Goal: Task Accomplishment & Management: Manage account settings

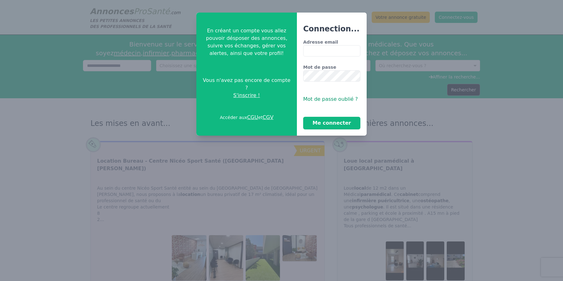
click at [313, 48] on input "Adresse email" at bounding box center [331, 50] width 57 height 11
type input "**********"
click at [335, 123] on button "Me connecter" at bounding box center [331, 123] width 57 height 13
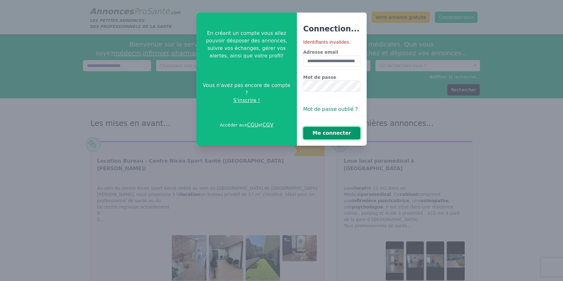
click at [339, 134] on button "Me connecter" at bounding box center [331, 133] width 57 height 13
click at [330, 135] on button "Me connecter" at bounding box center [331, 133] width 57 height 13
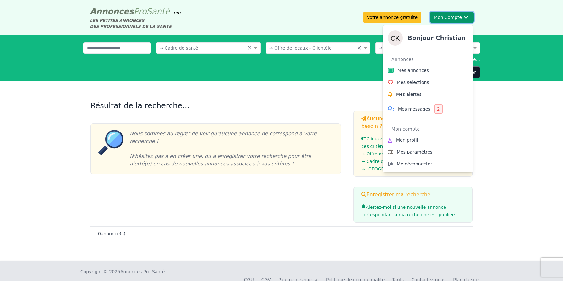
click at [456, 17] on button "Mon Compte Bonjour [DEMOGRAPHIC_DATA][PERSON_NAME] annonces Mes sélections Mes …" at bounding box center [452, 17] width 44 height 11
click at [415, 73] on span "Mes annonces" at bounding box center [413, 70] width 31 height 6
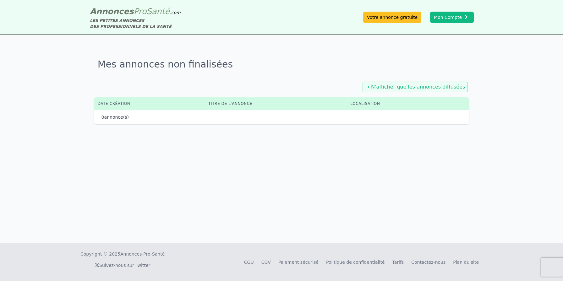
click at [418, 89] on link "→ N'afficher que les annonces diffusées" at bounding box center [416, 87] width 100 height 6
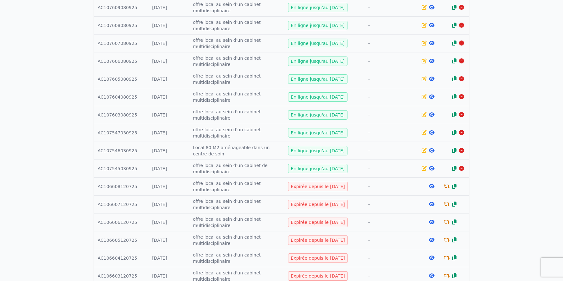
scroll to position [151, 0]
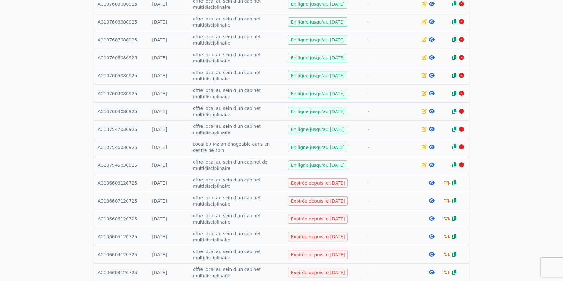
click at [428, 184] on div at bounding box center [432, 183] width 8 height 6
click at [433, 182] on icon at bounding box center [432, 182] width 6 height 5
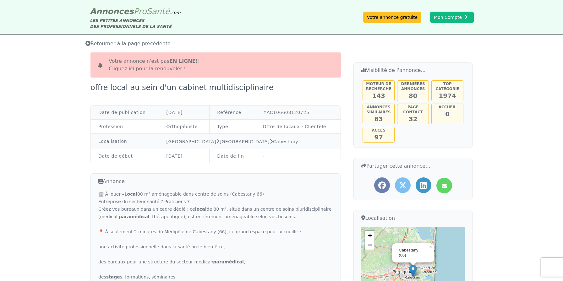
click at [163, 72] on link "Cliquez ici pour la renouveler !" at bounding box center [147, 69] width 77 height 6
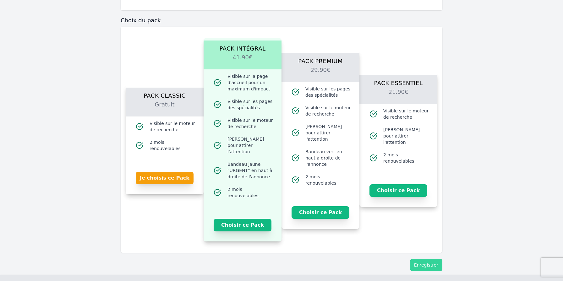
scroll to position [401, 0]
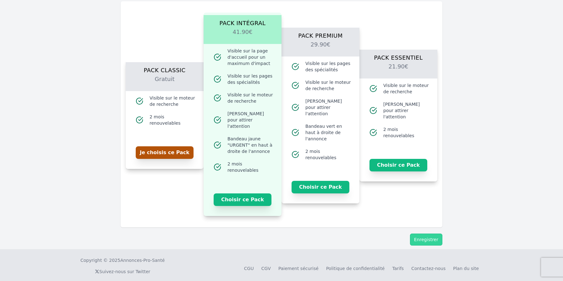
click at [165, 153] on button "Je choisis ce Pack" at bounding box center [165, 152] width 58 height 13
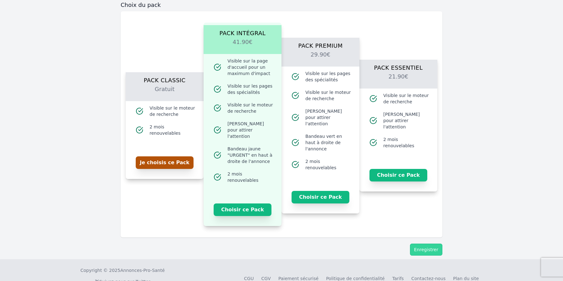
scroll to position [411, 0]
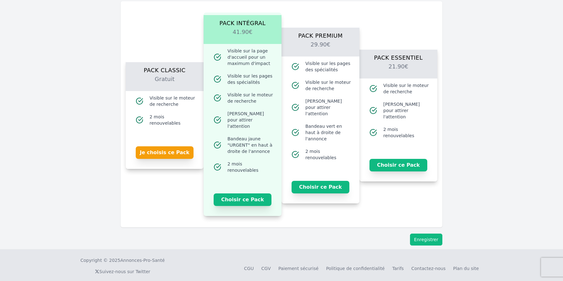
click at [428, 234] on button "Enregistrer" at bounding box center [426, 240] width 32 height 12
click at [428, 236] on button "Enregistrer" at bounding box center [426, 240] width 32 height 12
click at [173, 151] on button "Je choisis ce Pack" at bounding box center [165, 152] width 58 height 13
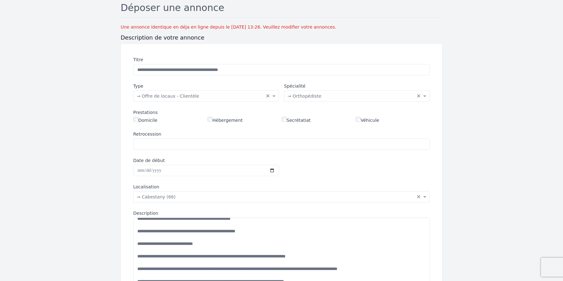
scroll to position [0, 0]
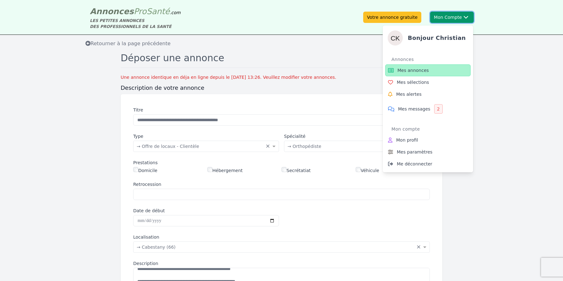
click at [453, 14] on button "Mon Compte Bonjour [DEMOGRAPHIC_DATA][PERSON_NAME] annonces Mes sélections Mes …" at bounding box center [452, 17] width 44 height 11
click at [418, 69] on span "Mes annonces" at bounding box center [413, 70] width 31 height 6
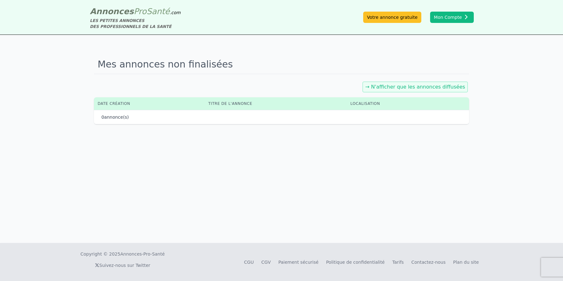
click at [496, 78] on div "Mes annonces non finalisées → N'afficher que les annonces diffusées Date créati…" at bounding box center [281, 139] width 563 height 208
click at [450, 84] on div "→ N'afficher que les annonces diffusées" at bounding box center [416, 87] width 106 height 11
click at [450, 87] on link "→ N'afficher que les annonces diffusées" at bounding box center [416, 87] width 100 height 6
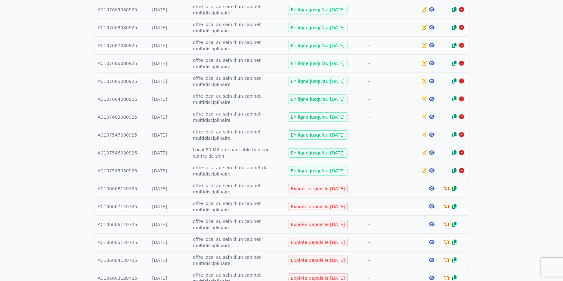
scroll to position [147, 0]
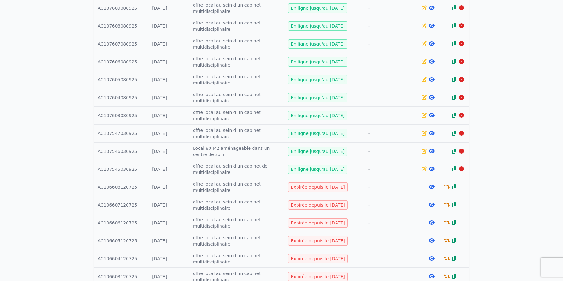
click at [433, 205] on icon at bounding box center [432, 204] width 6 height 5
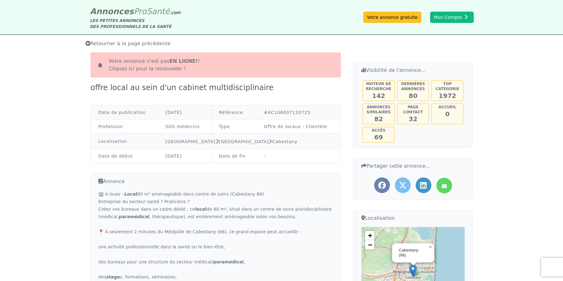
click at [164, 64] on span "Votre annonce n'est pas en ligne! ! Cliquez ici pour la renouveler !" at bounding box center [154, 65] width 91 height 15
click at [165, 70] on link "Cliquez ici pour la renouveler !" at bounding box center [147, 69] width 77 height 6
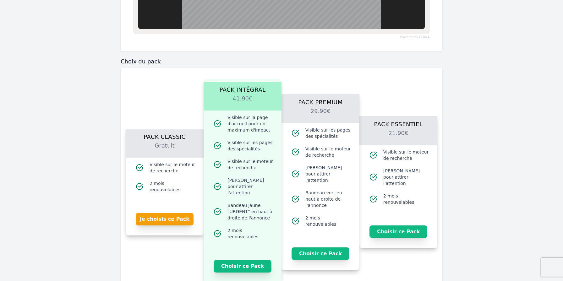
scroll to position [504, 0]
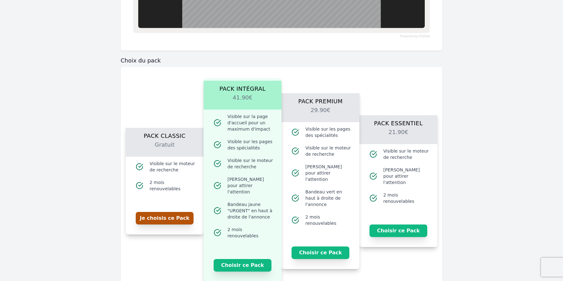
click at [169, 215] on button "Je choisis ce Pack" at bounding box center [165, 218] width 58 height 13
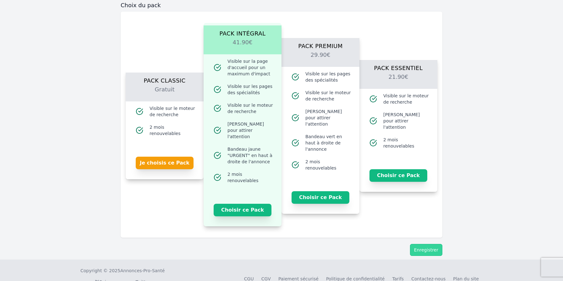
scroll to position [569, 0]
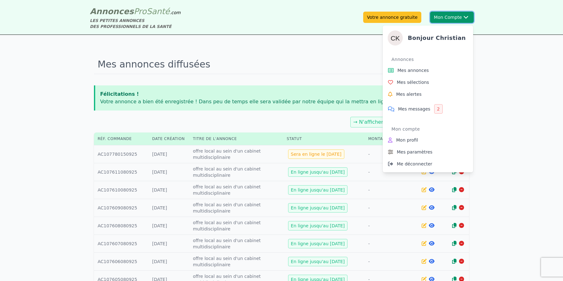
click at [455, 16] on button "Mon Compte Bonjour [DEMOGRAPHIC_DATA][PERSON_NAME] annonces Mes sélections Mes …" at bounding box center [452, 17] width 44 height 11
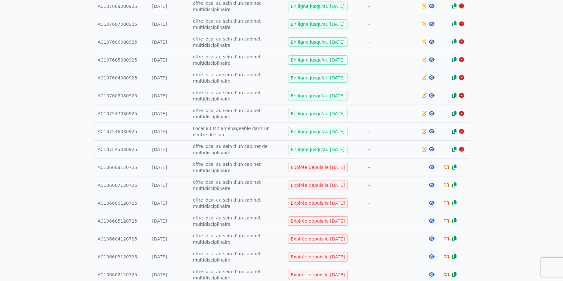
scroll to position [186, 0]
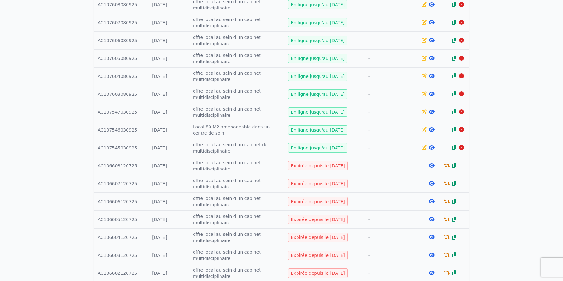
click at [431, 202] on icon at bounding box center [432, 201] width 6 height 5
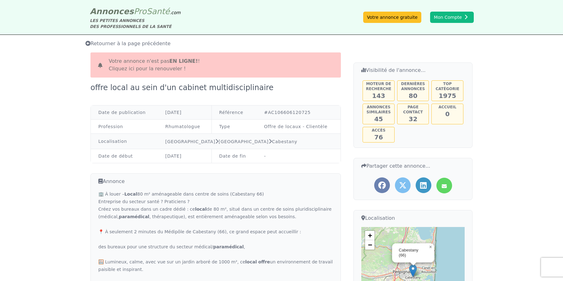
click at [172, 62] on b "en ligne!" at bounding box center [183, 61] width 29 height 6
click at [157, 69] on link "Cliquez ici pour la renouveler !" at bounding box center [147, 69] width 77 height 6
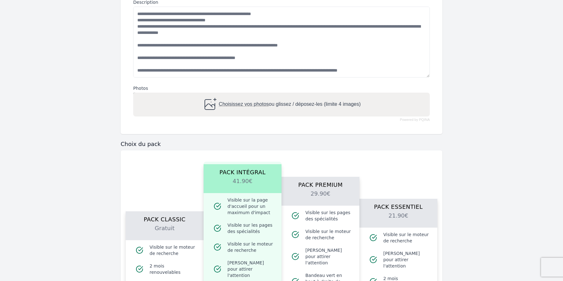
scroll to position [401, 0]
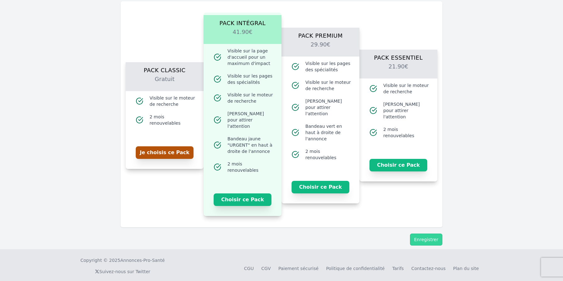
click at [165, 152] on button "Je choisis ce Pack" at bounding box center [165, 152] width 58 height 13
click at [429, 236] on button "Enregistrer" at bounding box center [426, 240] width 32 height 12
click at [428, 234] on button "Enregistrer" at bounding box center [426, 240] width 32 height 12
drag, startPoint x: 256, startPoint y: 33, endPoint x: 256, endPoint y: 60, distance: 26.7
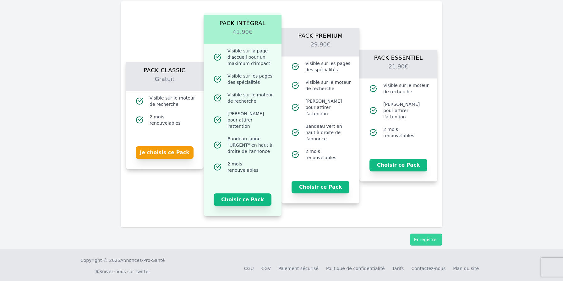
click at [256, 50] on div "Pack Intégral 41.90€ Visible sur la page d'accueil pour un maximum d'impact Vis…" at bounding box center [243, 115] width 78 height 204
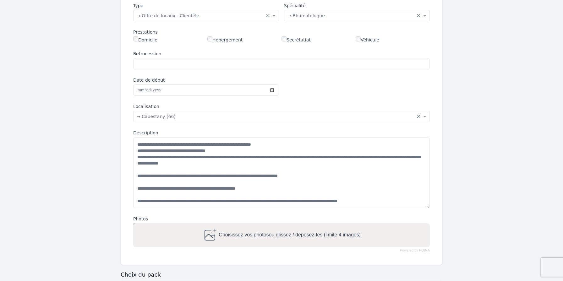
scroll to position [0, 0]
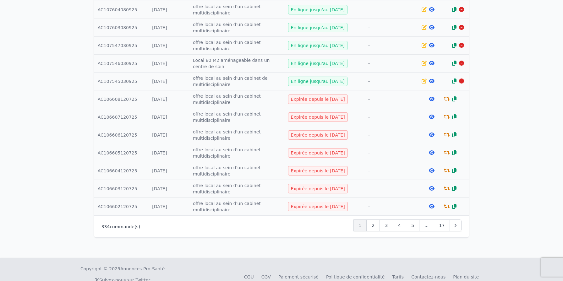
scroll to position [253, 0]
click at [432, 153] on icon at bounding box center [432, 152] width 6 height 5
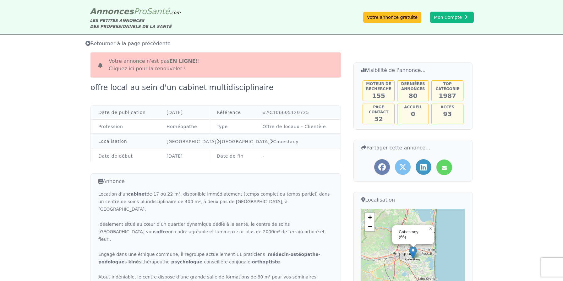
click at [169, 62] on b "en ligne!" at bounding box center [183, 61] width 29 height 6
click at [164, 69] on link "Cliquez ici pour la renouveler !" at bounding box center [147, 69] width 77 height 6
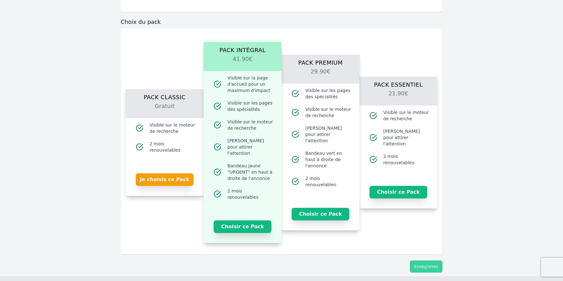
scroll to position [401, 0]
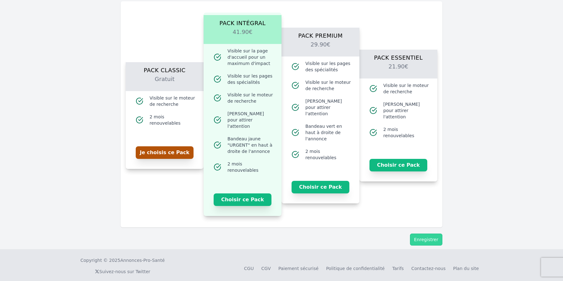
click at [167, 146] on button "Je choisis ce Pack" at bounding box center [165, 152] width 58 height 13
click at [432, 234] on button "Enregistrer" at bounding box center [426, 240] width 32 height 12
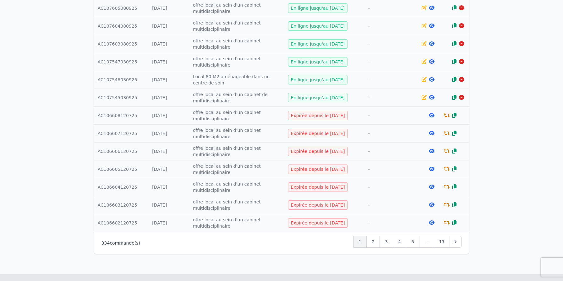
scroll to position [267, 0]
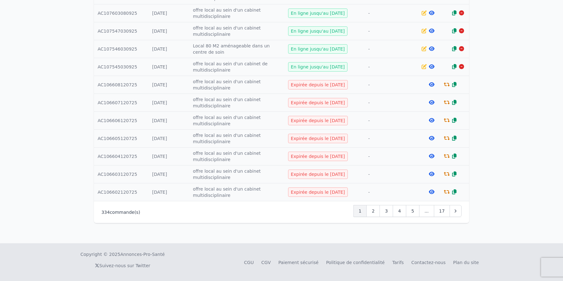
click at [433, 157] on icon at bounding box center [432, 156] width 6 height 5
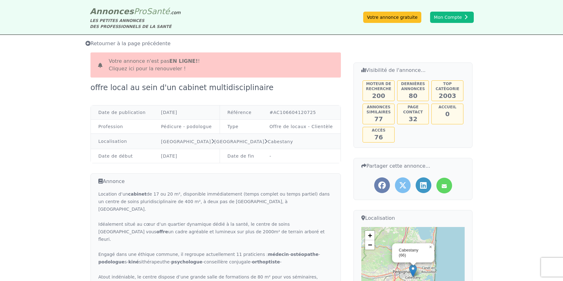
click at [148, 67] on link "Cliquez ici pour la renouveler !" at bounding box center [147, 69] width 77 height 6
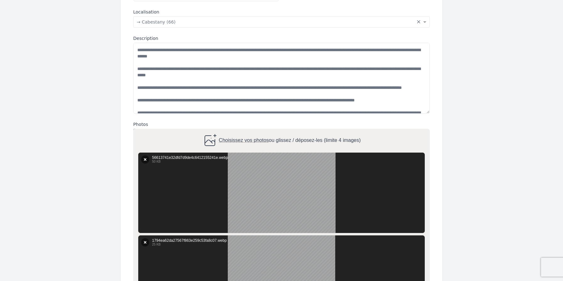
scroll to position [569, 0]
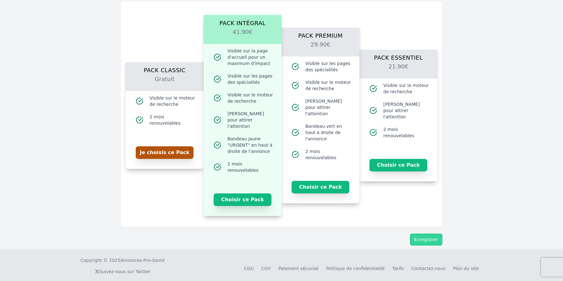
click at [166, 154] on button "Je choisis ce Pack" at bounding box center [165, 152] width 58 height 13
click at [430, 234] on button "Enregistrer" at bounding box center [426, 240] width 32 height 12
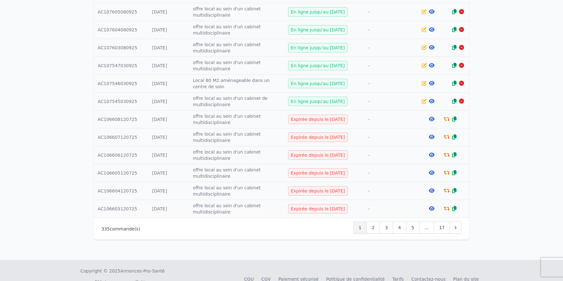
scroll to position [251, 0]
click at [433, 208] on icon at bounding box center [432, 208] width 6 height 5
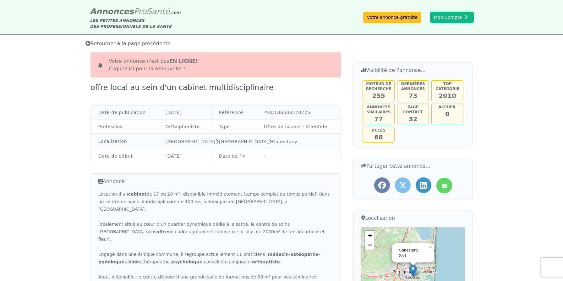
click at [135, 67] on link "Cliquez ici pour la renouveler !" at bounding box center [147, 69] width 77 height 6
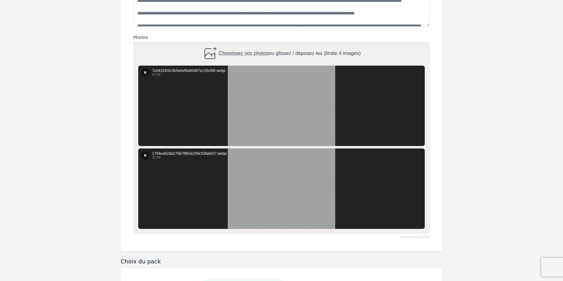
scroll to position [569, 0]
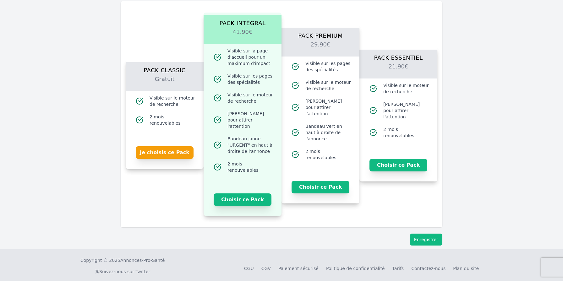
click at [430, 234] on button "Enregistrer" at bounding box center [426, 240] width 32 height 12
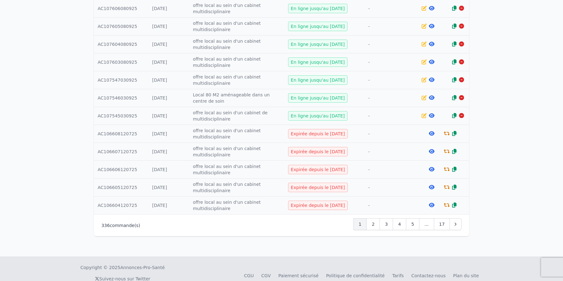
scroll to position [302, 0]
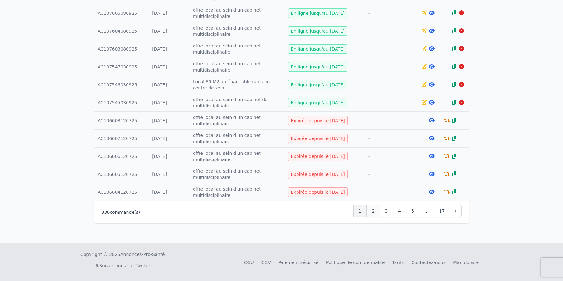
click at [375, 212] on span "2" at bounding box center [373, 211] width 3 height 6
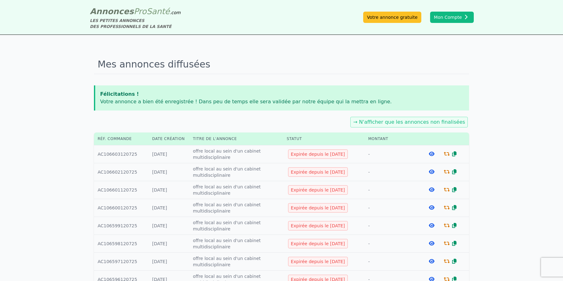
click at [431, 155] on icon at bounding box center [432, 154] width 6 height 5
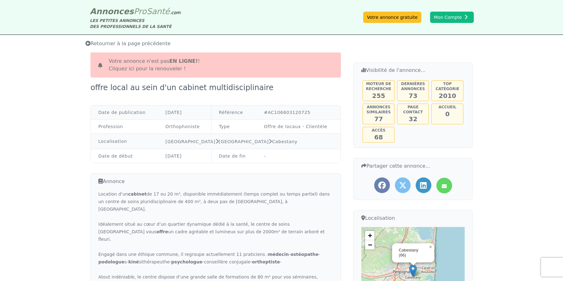
click at [163, 65] on span "Votre annonce n'est pas en ligne! ! Cliquez ici pour la renouveler !" at bounding box center [154, 65] width 91 height 15
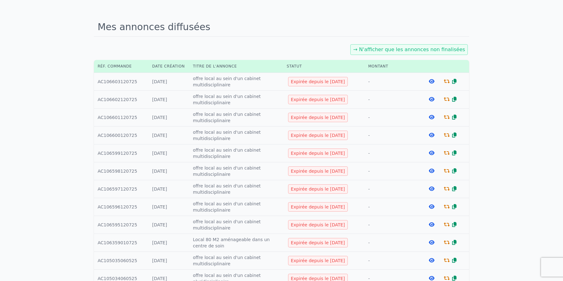
scroll to position [38, 0]
click at [432, 98] on icon at bounding box center [432, 98] width 6 height 5
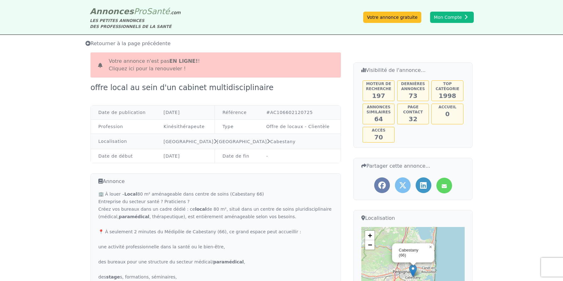
click at [157, 69] on link "Cliquez ici pour la renouveler !" at bounding box center [147, 69] width 77 height 6
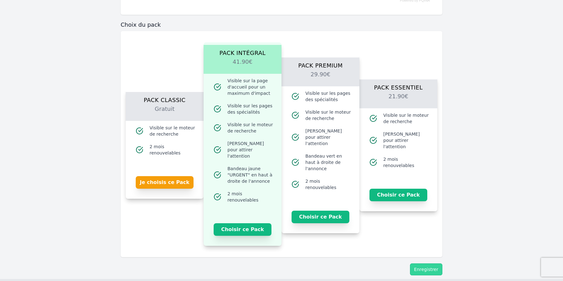
scroll to position [401, 0]
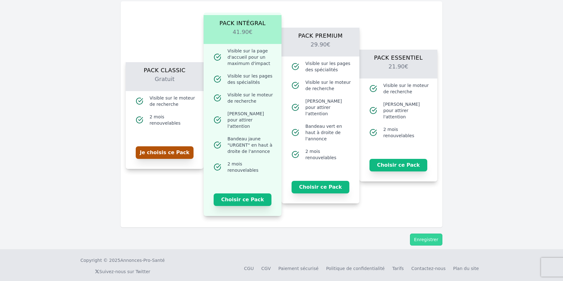
click at [163, 150] on button "Je choisis ce Pack" at bounding box center [165, 152] width 58 height 13
click at [430, 236] on button "Enregistrer" at bounding box center [426, 240] width 32 height 12
click at [429, 234] on button "Enregistrer" at bounding box center [426, 240] width 32 height 12
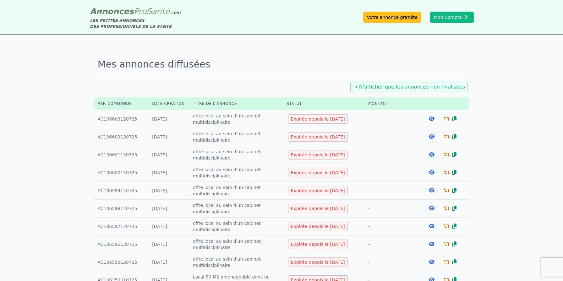
click at [432, 173] on icon at bounding box center [432, 172] width 6 height 5
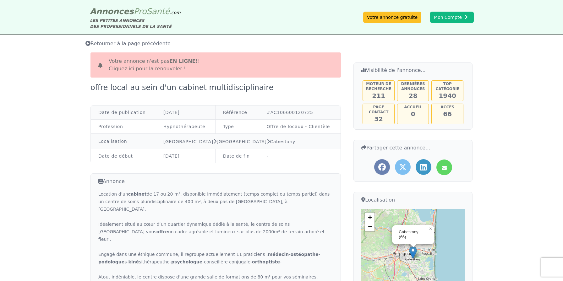
click at [160, 71] on link "Cliquez ici pour la renouveler !" at bounding box center [147, 69] width 77 height 6
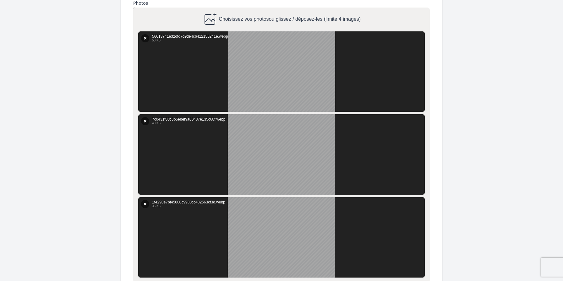
scroll to position [642, 0]
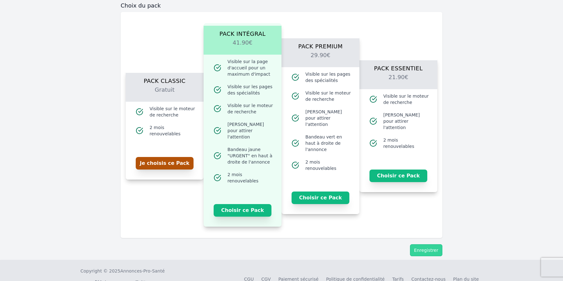
click at [169, 160] on button "Je choisis ce Pack" at bounding box center [165, 163] width 58 height 13
click at [431, 245] on button "Enregistrer" at bounding box center [426, 251] width 32 height 12
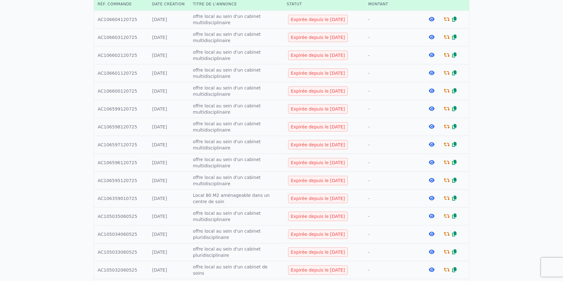
scroll to position [100, 0]
click at [431, 126] on icon at bounding box center [432, 126] width 6 height 5
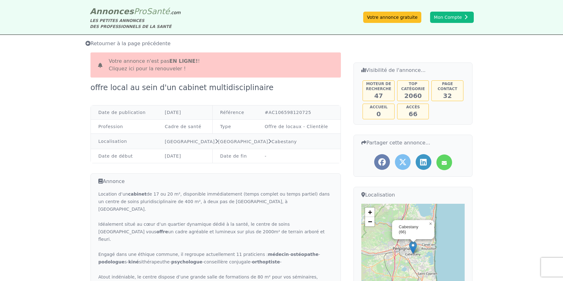
click at [164, 69] on link "Cliquez ici pour la renouveler !" at bounding box center [147, 69] width 77 height 6
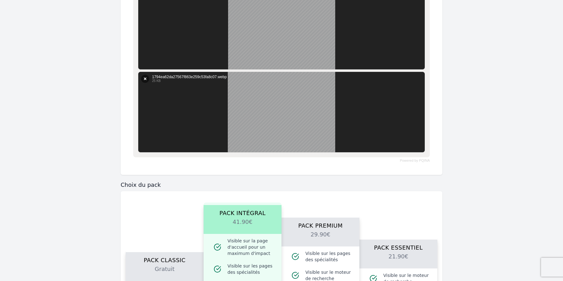
scroll to position [569, 0]
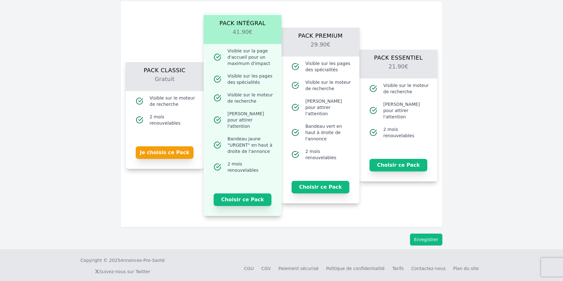
click at [422, 234] on button "Enregistrer" at bounding box center [426, 240] width 32 height 12
click at [176, 150] on button "Je choisis ce Pack" at bounding box center [165, 152] width 58 height 13
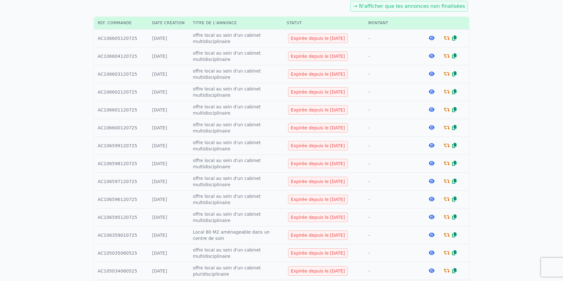
scroll to position [81, 0]
click at [431, 161] on icon at bounding box center [432, 162] width 6 height 5
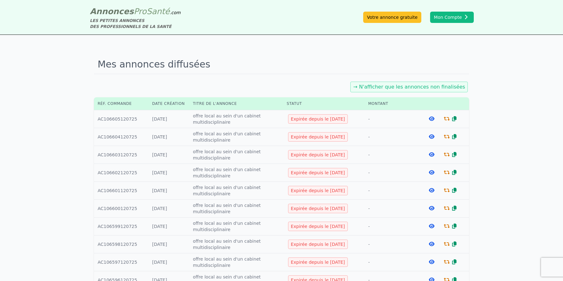
click at [432, 264] on icon at bounding box center [432, 262] width 6 height 5
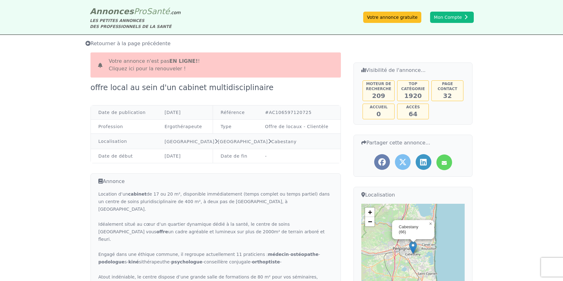
click at [174, 63] on b "en ligne!" at bounding box center [183, 61] width 29 height 6
click at [172, 69] on link "Cliquez ici pour la renouveler !" at bounding box center [147, 69] width 77 height 6
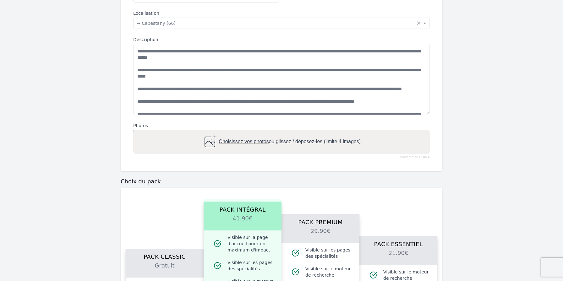
scroll to position [401, 0]
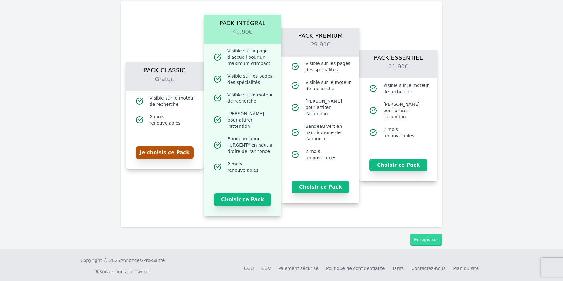
click at [175, 149] on button "Je choisis ce Pack" at bounding box center [165, 152] width 58 height 13
click at [428, 236] on button "Enregistrer" at bounding box center [426, 240] width 32 height 12
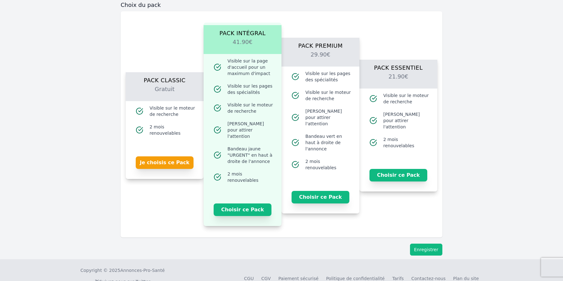
scroll to position [411, 0]
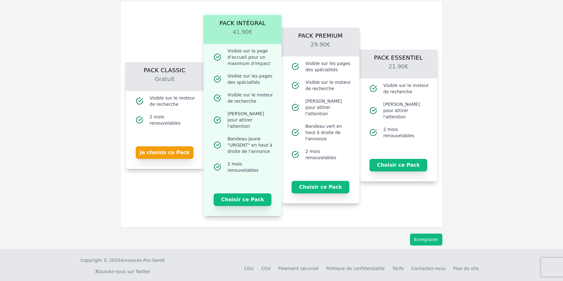
click at [428, 234] on button "Enregistrer" at bounding box center [426, 240] width 32 height 12
click at [168, 147] on button "Je choisis ce Pack" at bounding box center [165, 152] width 58 height 13
click at [430, 234] on button "Enregistrer" at bounding box center [426, 240] width 32 height 12
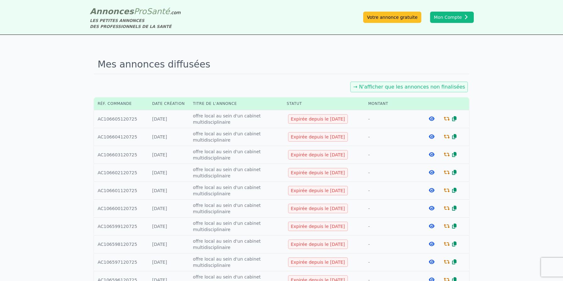
click at [432, 261] on icon at bounding box center [432, 262] width 6 height 5
click at [431, 263] on icon at bounding box center [432, 262] width 6 height 5
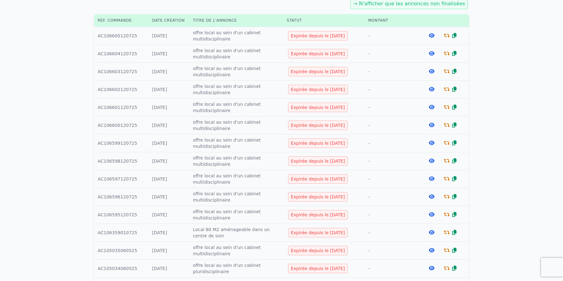
scroll to position [89, 0]
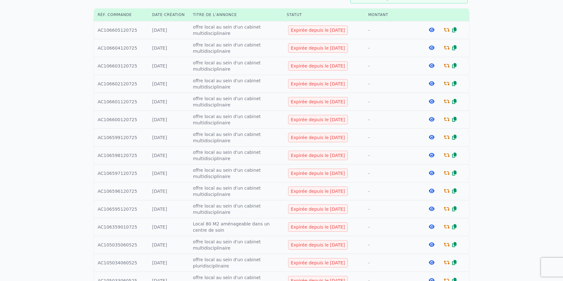
click at [431, 210] on icon at bounding box center [432, 209] width 6 height 5
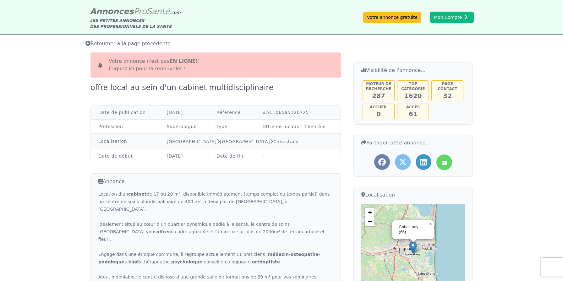
click at [167, 69] on link "Cliquez ici pour la renouveler !" at bounding box center [147, 69] width 77 height 6
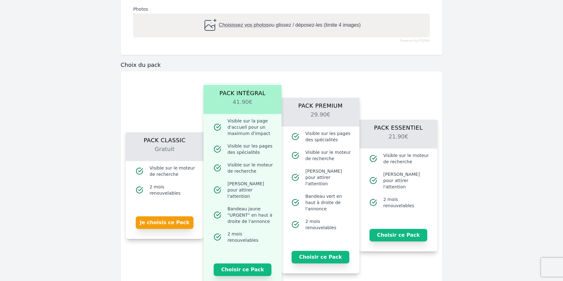
scroll to position [339, 0]
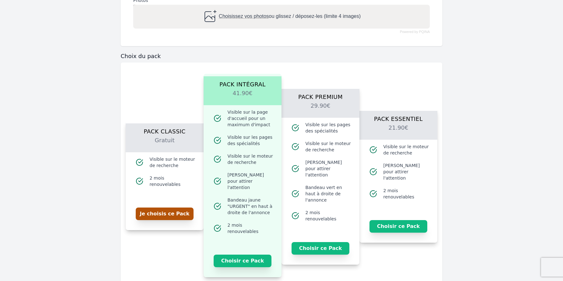
click at [170, 212] on button "Je choisis ce Pack" at bounding box center [165, 214] width 58 height 13
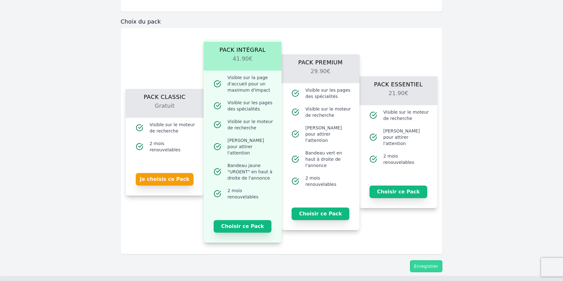
scroll to position [411, 0]
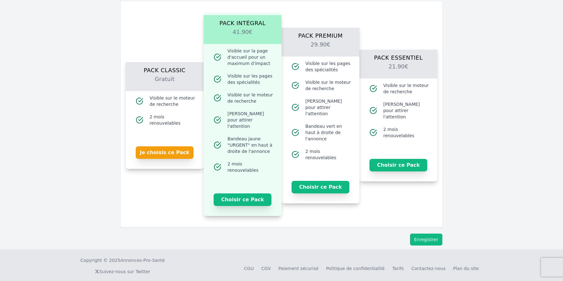
click at [421, 234] on button "Enregistrer" at bounding box center [426, 240] width 32 height 12
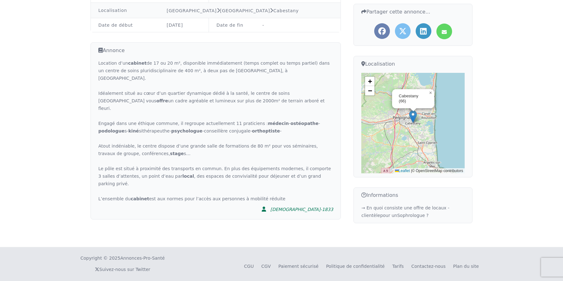
scroll to position [135, 0]
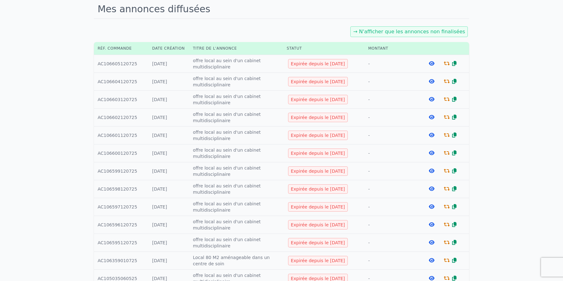
scroll to position [61, 0]
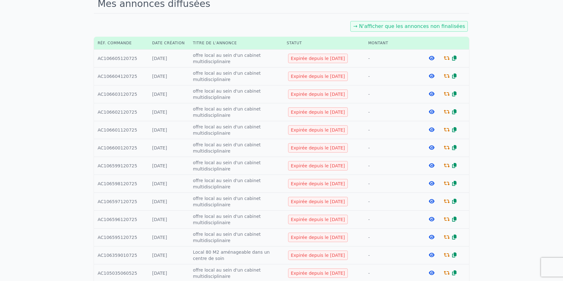
click at [433, 255] on icon at bounding box center [432, 255] width 6 height 5
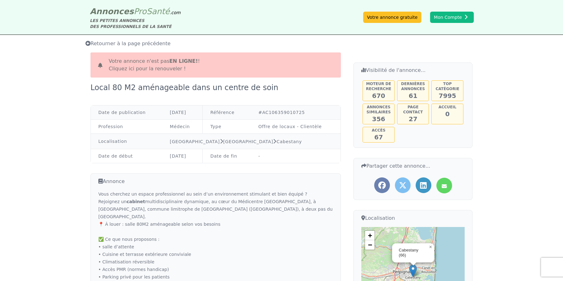
click at [149, 66] on link "Cliquez ici pour la renouveler !" at bounding box center [147, 69] width 77 height 6
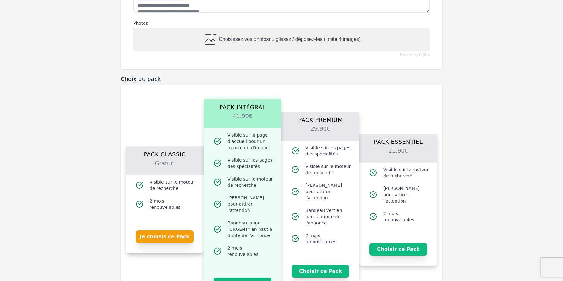
scroll to position [338, 0]
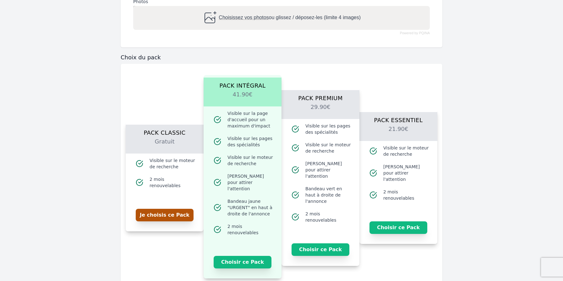
click at [170, 213] on button "Je choisis ce Pack" at bounding box center [165, 215] width 58 height 13
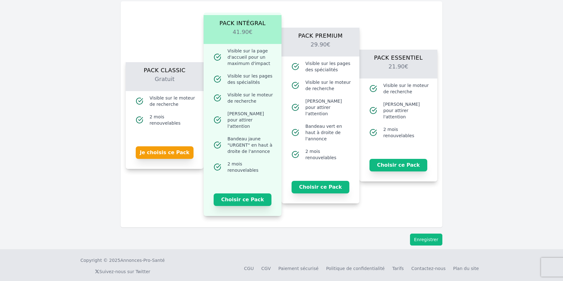
click at [429, 234] on button "Enregistrer" at bounding box center [426, 240] width 32 height 12
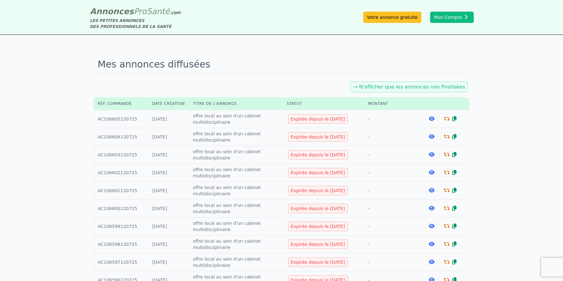
click at [455, 118] on icon at bounding box center [454, 118] width 4 height 5
click at [446, 119] on icon at bounding box center [447, 118] width 6 height 5
